Goal: Information Seeking & Learning: Learn about a topic

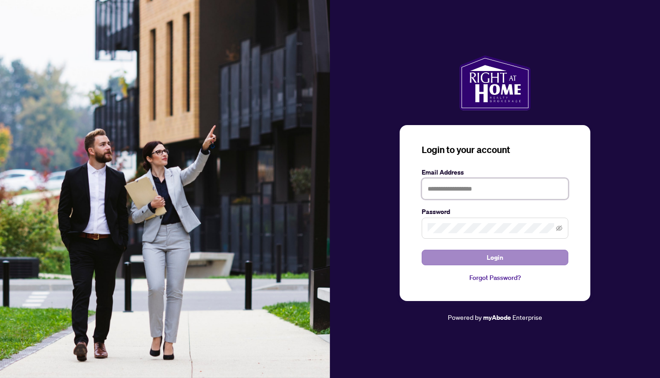
type input "**********"
click at [505, 254] on button "Login" at bounding box center [495, 258] width 147 height 16
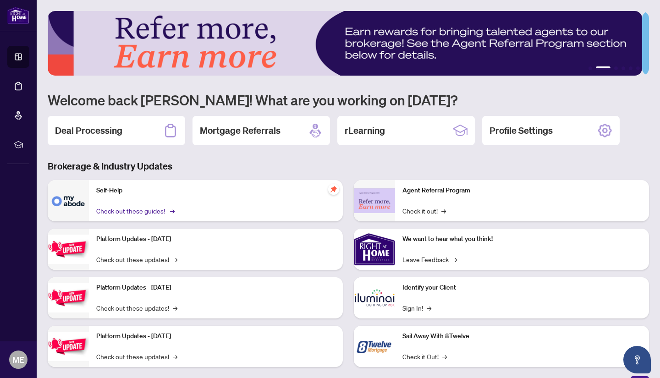
click at [154, 208] on link "Check out these guides! →" at bounding box center [134, 211] width 77 height 10
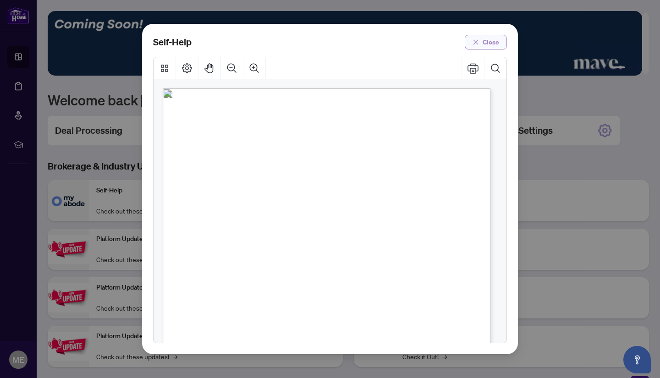
click at [481, 42] on button "Close" at bounding box center [486, 42] width 42 height 15
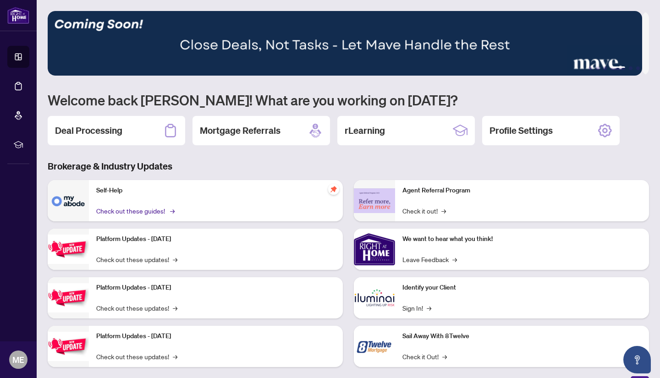
click at [150, 207] on link "Check out these guides! →" at bounding box center [134, 211] width 77 height 10
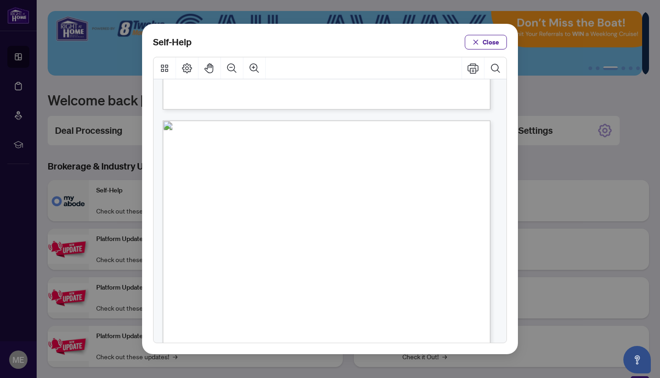
scroll to position [339, 0]
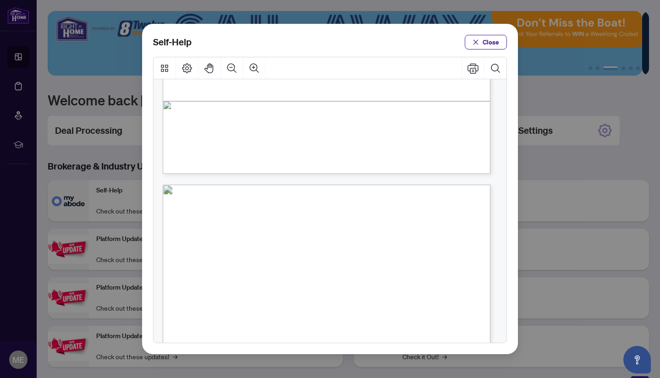
click at [348, 233] on span "PDF" at bounding box center [349, 235] width 12 height 9
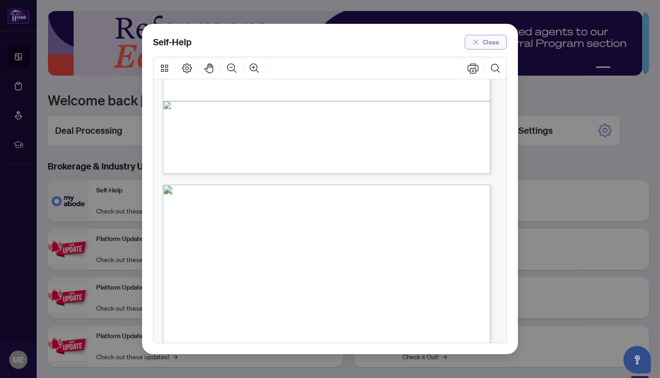
click at [482, 38] on button "Close" at bounding box center [486, 42] width 42 height 15
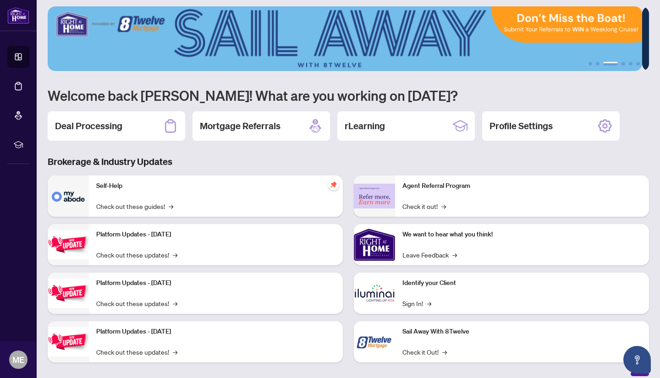
scroll to position [0, 0]
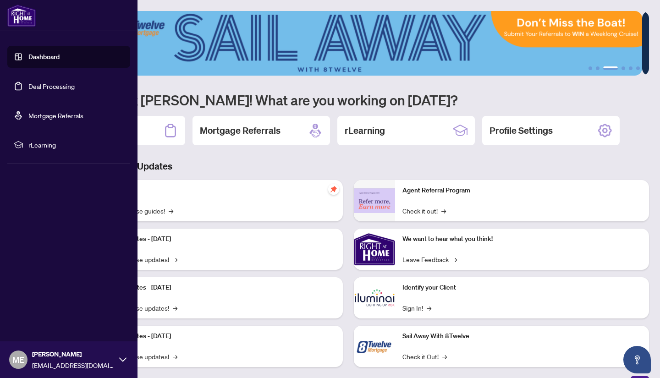
click at [50, 57] on link "Dashboard" at bounding box center [43, 57] width 31 height 8
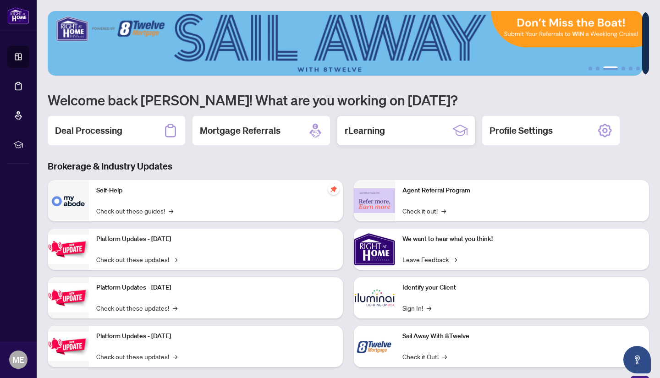
click at [465, 130] on icon at bounding box center [460, 130] width 15 height 15
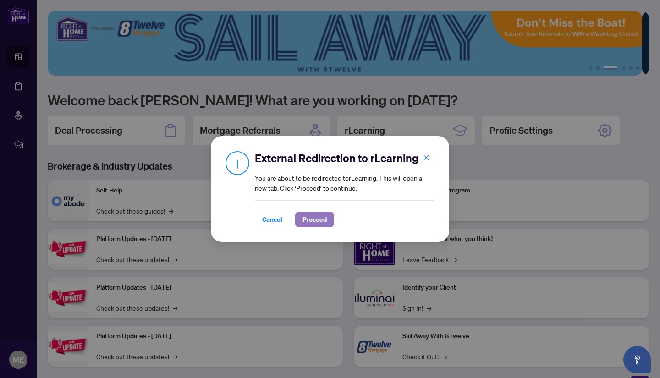
click at [312, 219] on span "Proceed" at bounding box center [315, 219] width 24 height 15
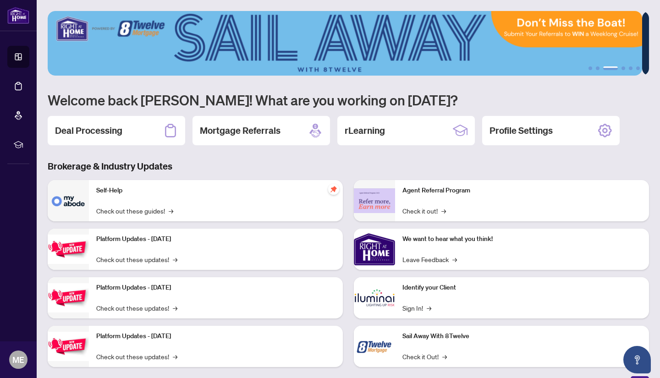
scroll to position [13, 0]
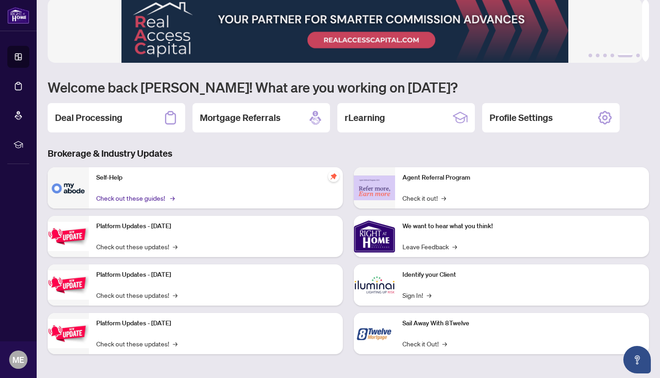
click at [151, 194] on link "Check out these guides! →" at bounding box center [134, 198] width 77 height 10
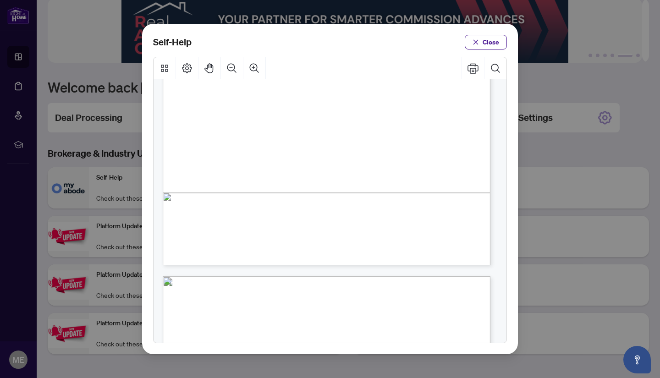
scroll to position [0, 0]
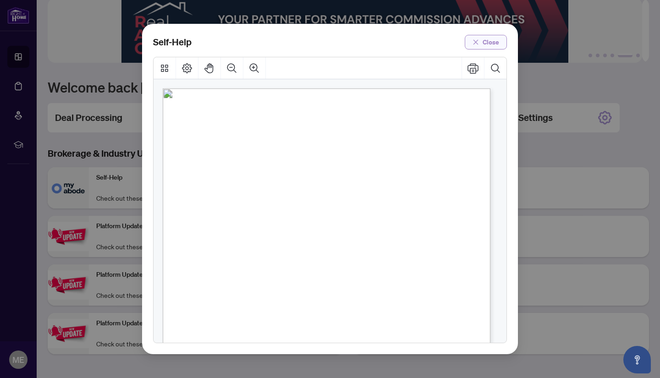
click at [494, 39] on span "Close" at bounding box center [491, 42] width 17 height 15
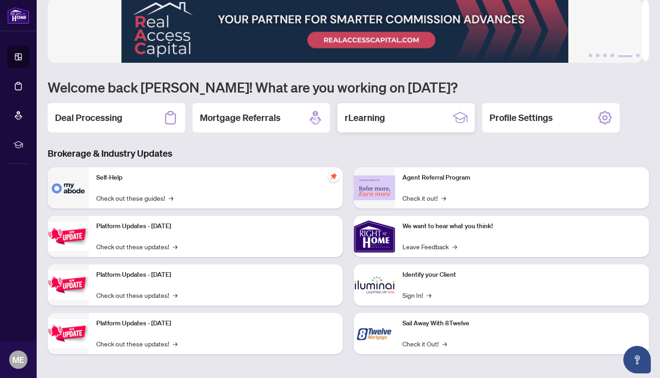
click at [370, 111] on h2 "rLearning" at bounding box center [365, 117] width 40 height 13
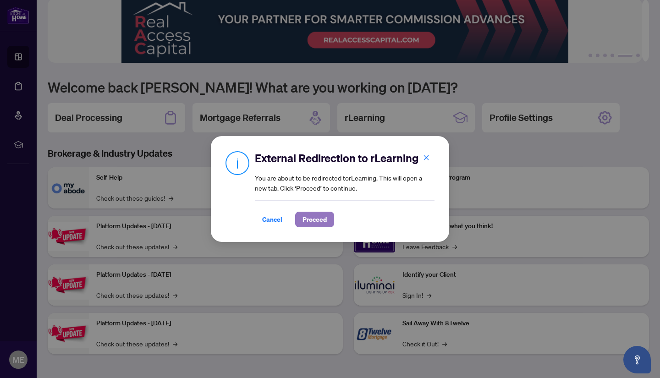
click at [314, 219] on span "Proceed" at bounding box center [315, 219] width 24 height 15
